Goal: Use online tool/utility: Utilize a website feature to perform a specific function

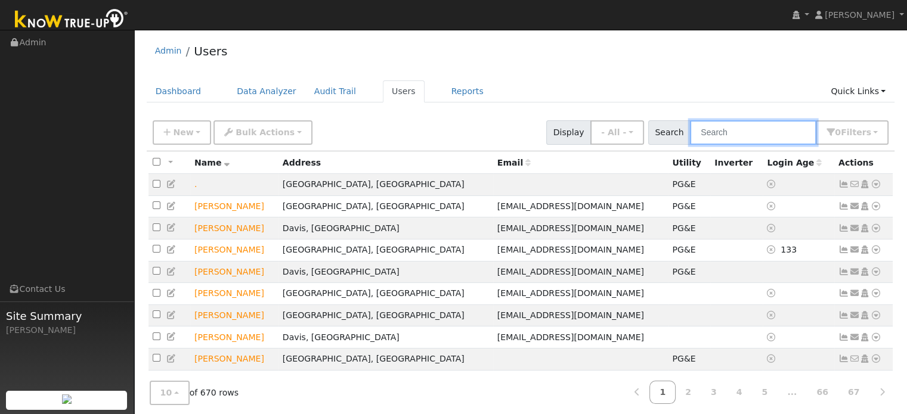
click at [728, 123] on input "text" at bounding box center [753, 132] width 126 height 24
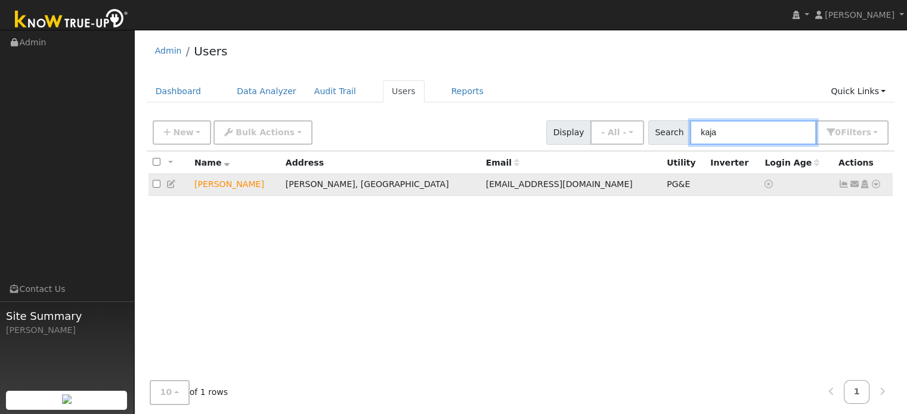
type input "kaja"
click at [875, 186] on icon at bounding box center [875, 184] width 11 height 8
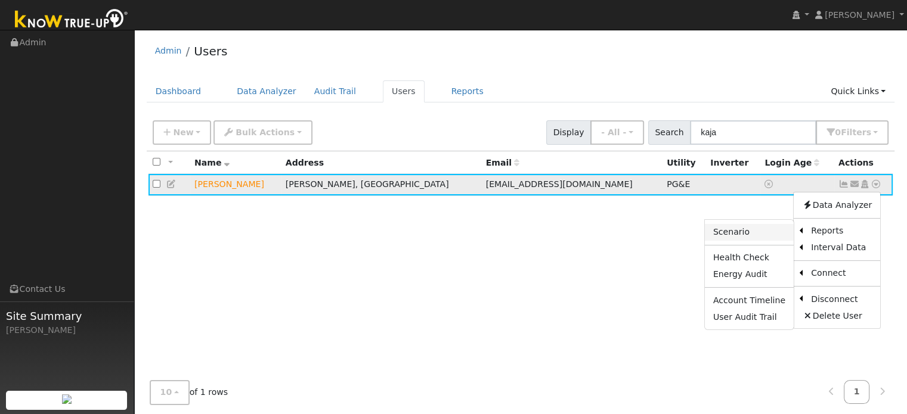
click at [728, 230] on link "Scenario" at bounding box center [749, 232] width 89 height 17
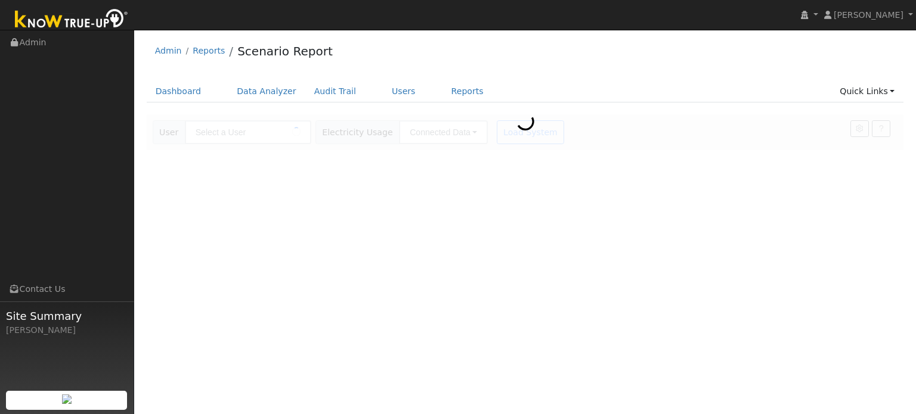
type input "[PERSON_NAME]"
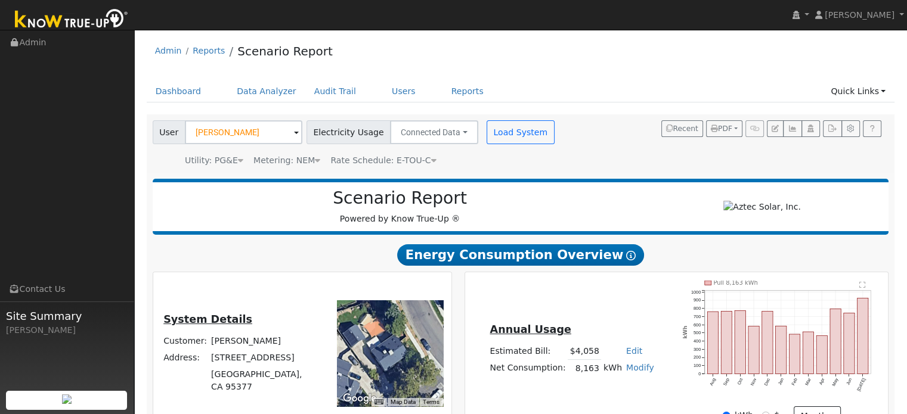
scroll to position [60, 0]
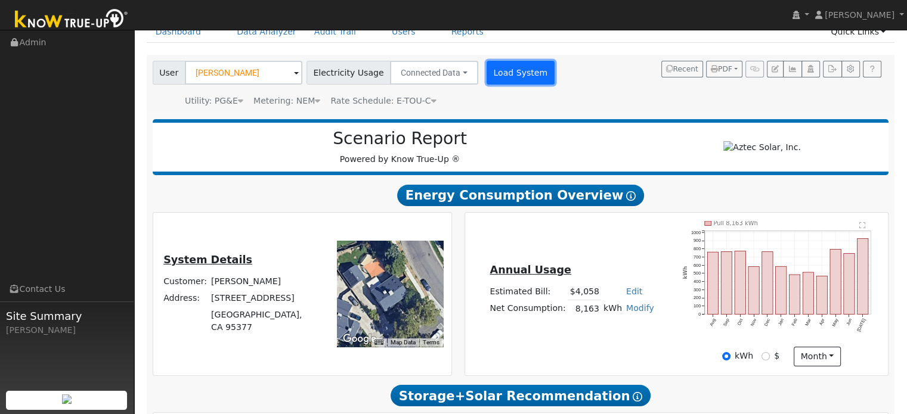
click at [486, 73] on button "Load System" at bounding box center [520, 73] width 68 height 24
click at [834, 76] on button "button" at bounding box center [832, 69] width 18 height 17
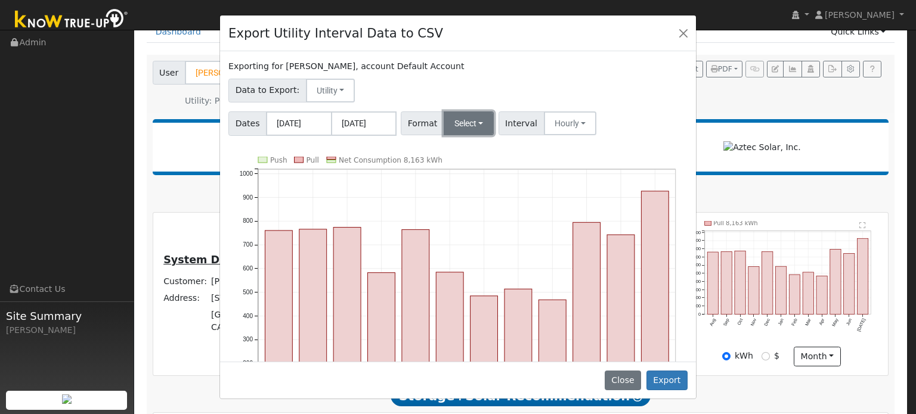
click at [449, 127] on button "Select" at bounding box center [468, 123] width 51 height 24
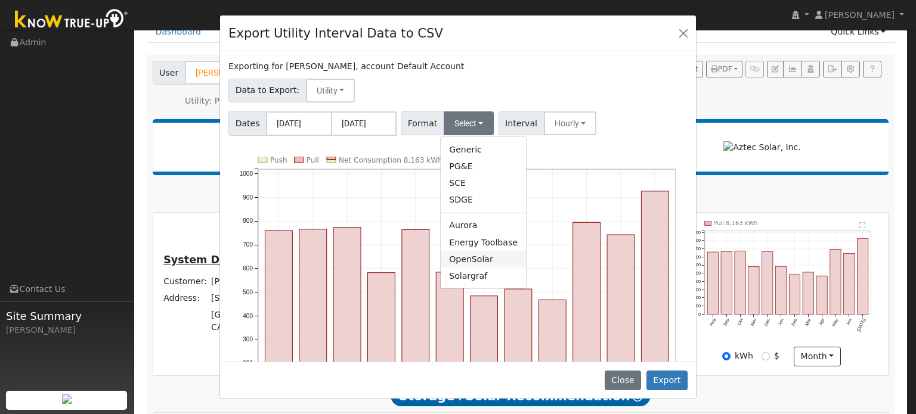
click at [458, 255] on link "OpenSolar" at bounding box center [483, 259] width 85 height 17
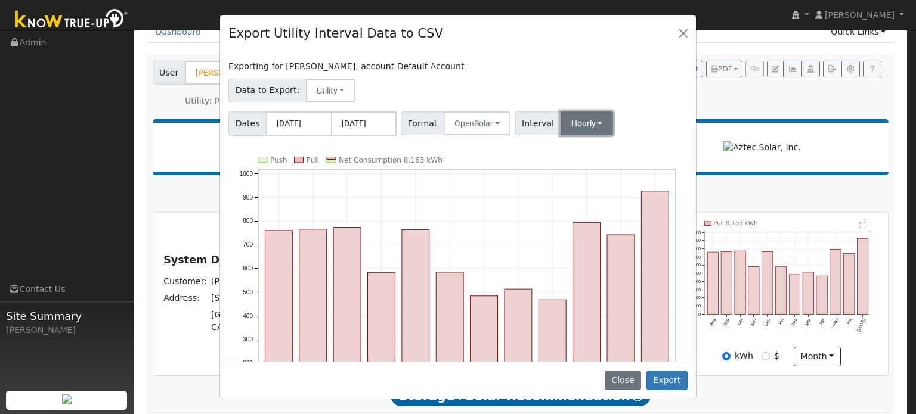
click at [576, 119] on button "Hourly" at bounding box center [586, 123] width 53 height 24
click at [580, 156] on link "15 Minute" at bounding box center [597, 149] width 83 height 17
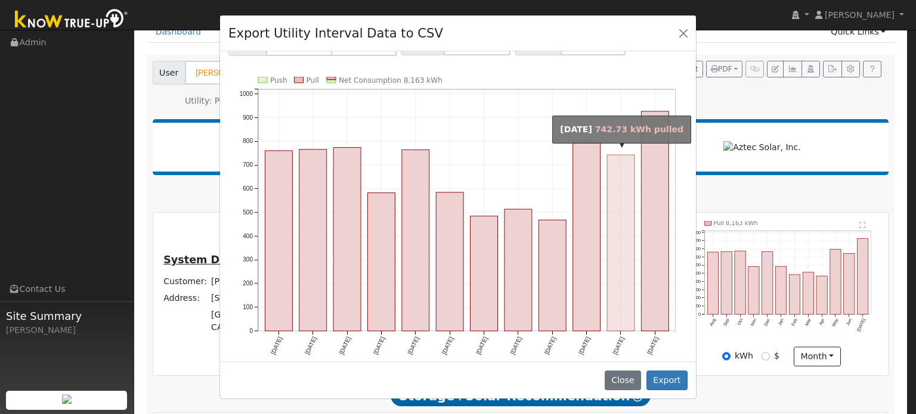
scroll to position [84, 0]
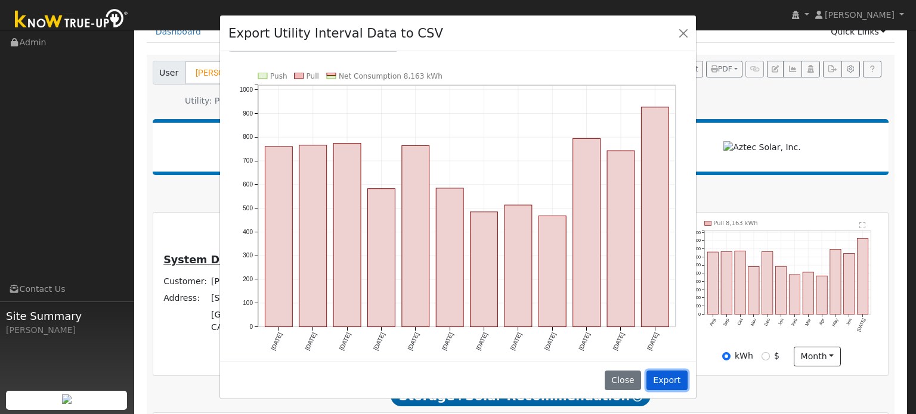
click at [667, 374] on button "Export" at bounding box center [666, 381] width 41 height 20
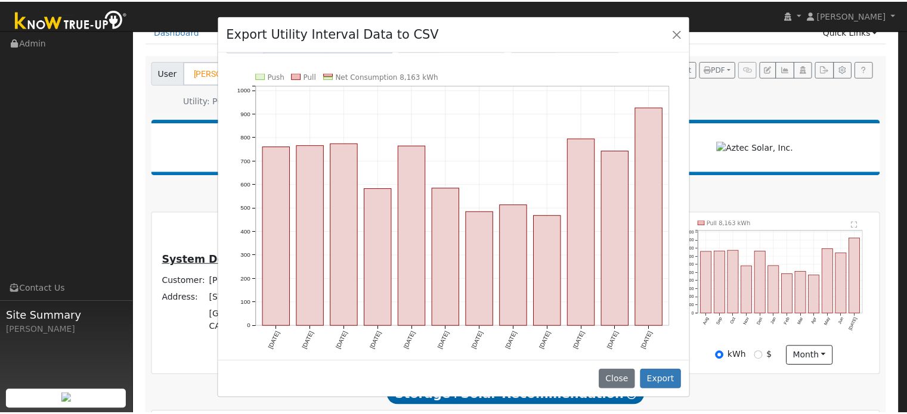
scroll to position [0, 0]
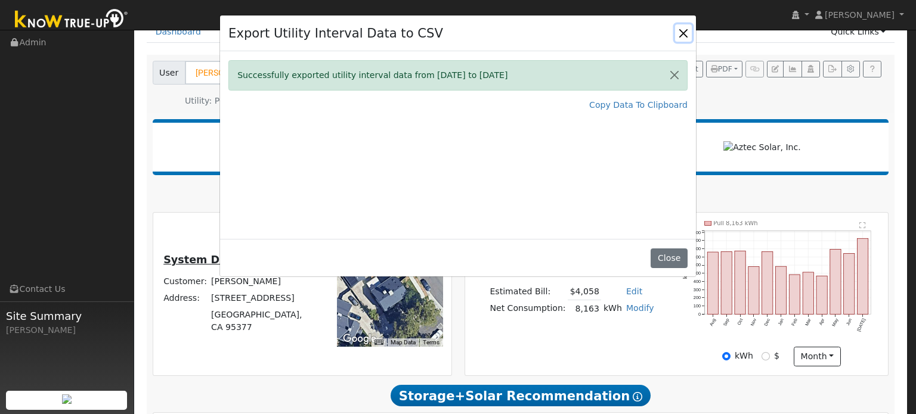
click at [676, 31] on button "Close" at bounding box center [683, 32] width 17 height 17
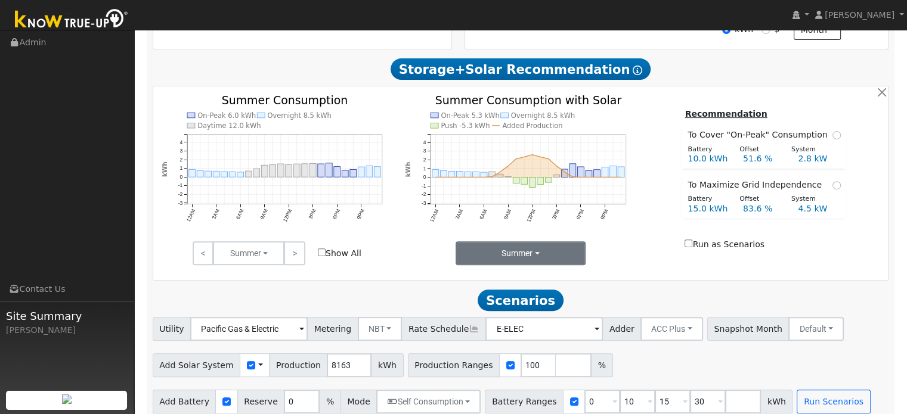
scroll to position [402, 0]
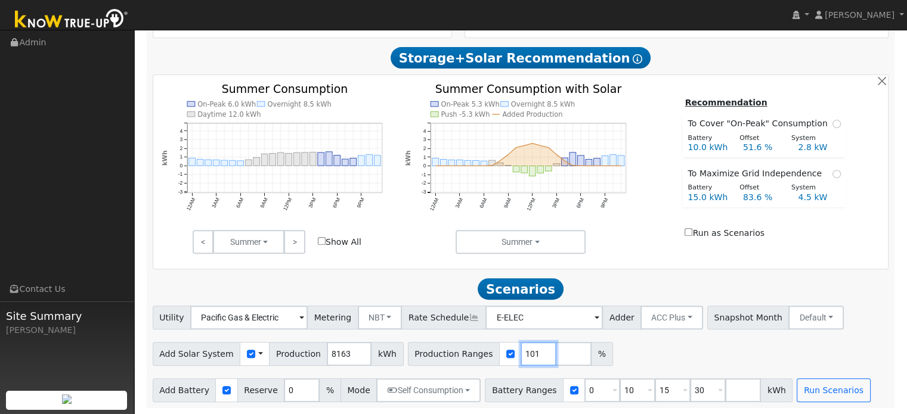
click at [525, 350] on input "101" at bounding box center [538, 354] width 36 height 24
click at [525, 350] on input "102" at bounding box center [538, 354] width 36 height 24
click at [525, 350] on input "103" at bounding box center [538, 354] width 36 height 24
click at [525, 350] on input "104" at bounding box center [538, 354] width 36 height 24
type input "105"
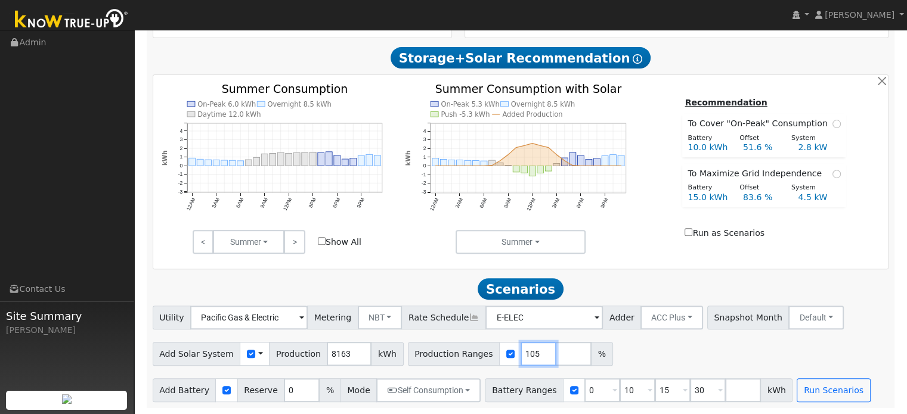
click at [525, 350] on input "105" at bounding box center [538, 354] width 36 height 24
drag, startPoint x: 690, startPoint y: 387, endPoint x: 668, endPoint y: 385, distance: 22.2
click at [690, 385] on input "30" at bounding box center [708, 391] width 36 height 24
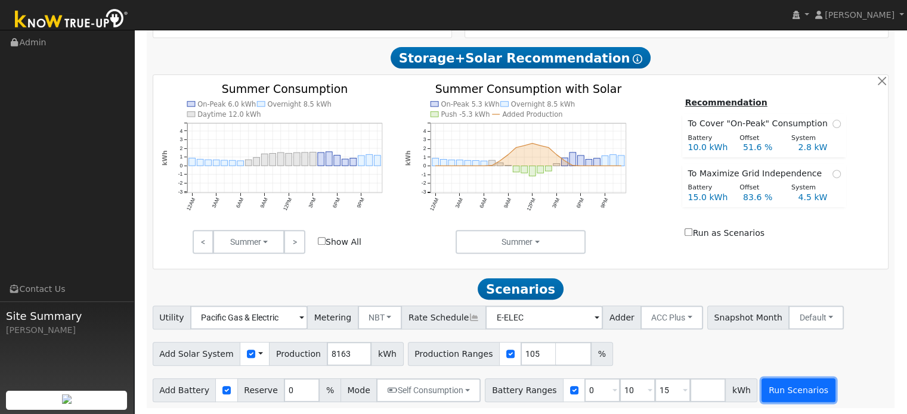
click at [761, 390] on button "Run Scenarios" at bounding box center [797, 391] width 73 height 24
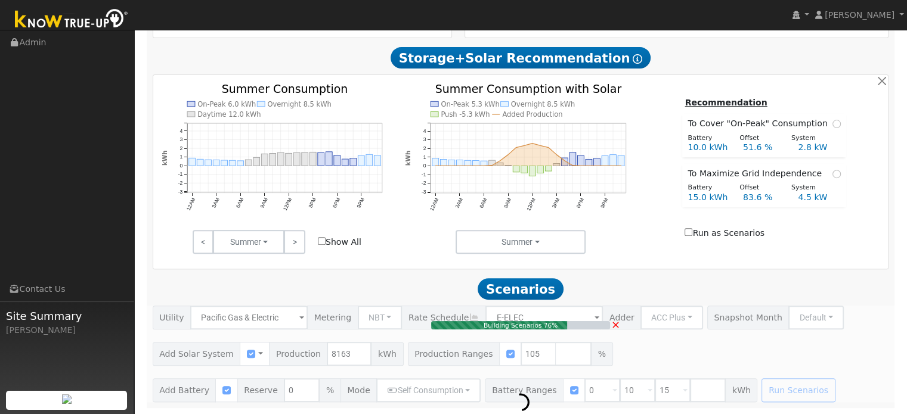
type input "5.7"
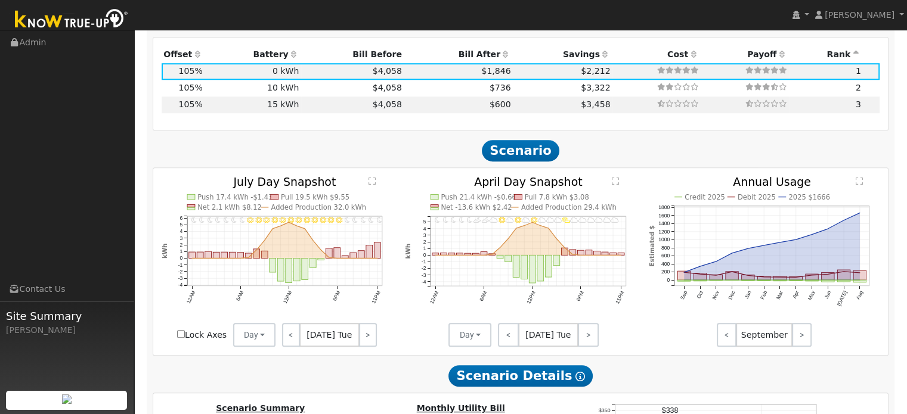
scroll to position [703, 0]
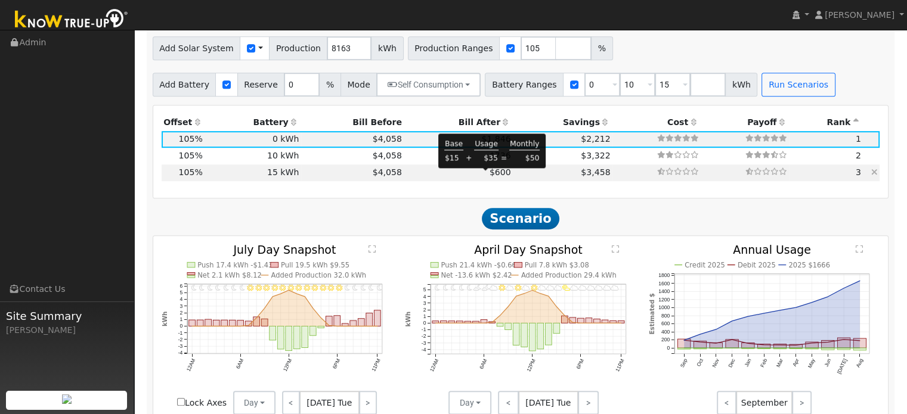
click at [489, 174] on span "$600" at bounding box center [499, 173] width 21 height 10
type input "$11,400"
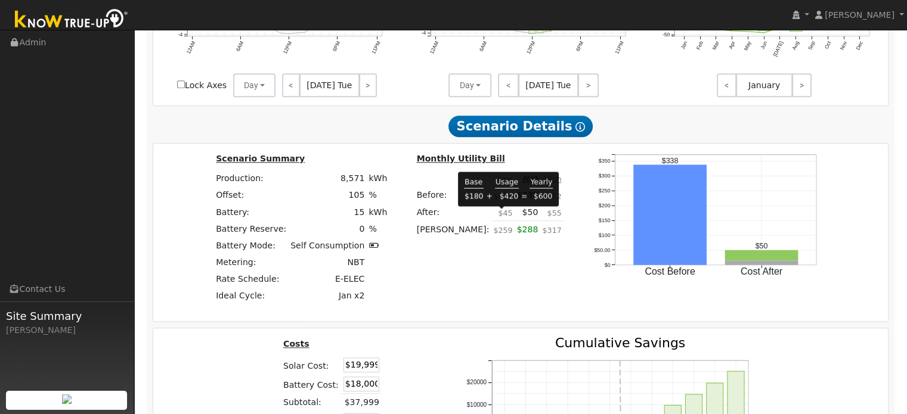
scroll to position [1121, 0]
